Goal: Transaction & Acquisition: Subscribe to service/newsletter

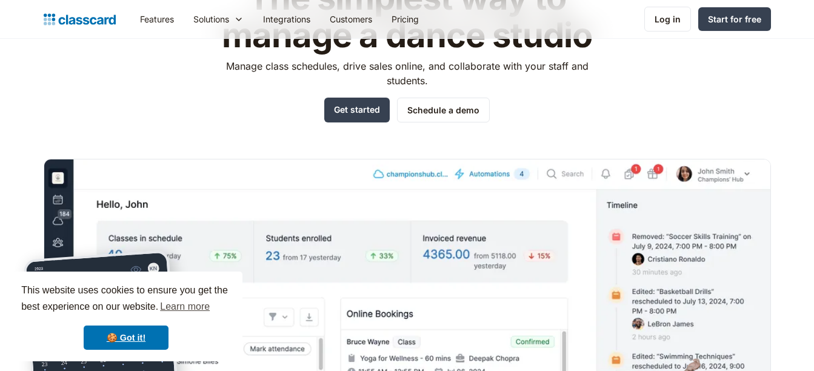
scroll to position [182, 0]
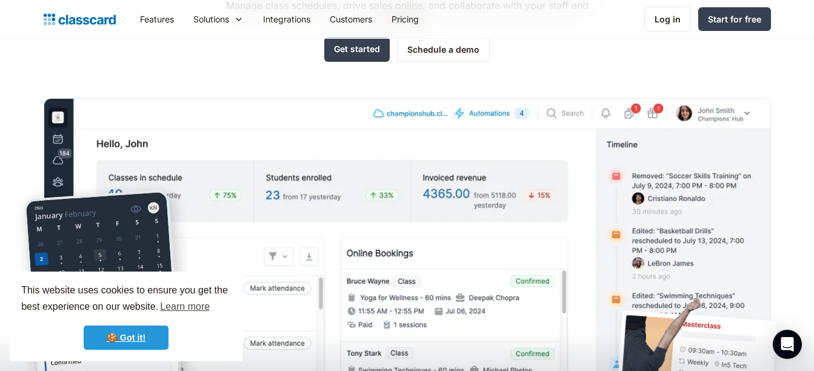
click at [145, 336] on link "🍪 Got it!" at bounding box center [126, 337] width 85 height 24
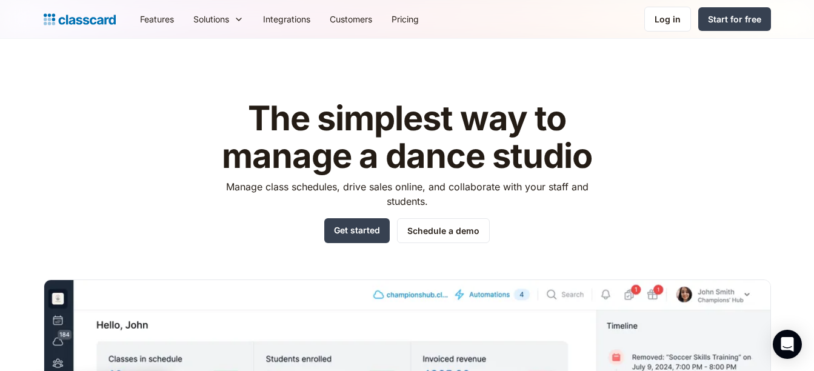
scroll to position [0, 0]
click at [406, 19] on link "Pricing" at bounding box center [405, 18] width 47 height 27
